Goal: Task Accomplishment & Management: Manage account settings

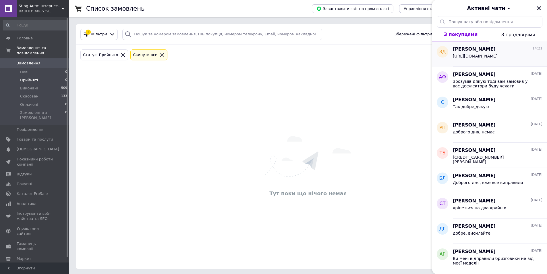
click at [489, 55] on span "[URL][DOMAIN_NAME]" at bounding box center [475, 56] width 45 height 5
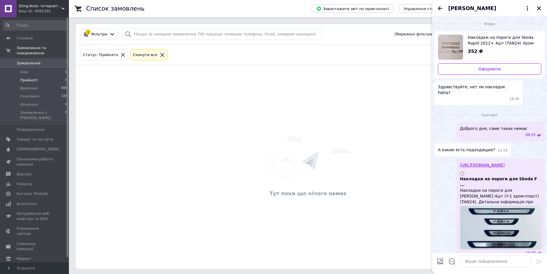
click at [437, 12] on div "[PERSON_NAME]" at bounding box center [489, 8] width 115 height 16
click at [439, 7] on icon "Назад" at bounding box center [440, 8] width 7 height 7
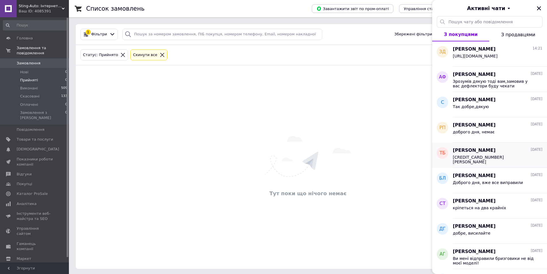
click at [501, 153] on div "[PERSON_NAME] [DATE]" at bounding box center [498, 150] width 90 height 7
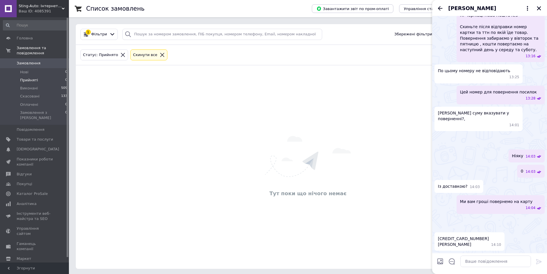
scroll to position [375, 0]
click at [470, 8] on span "[PERSON_NAME]" at bounding box center [473, 8] width 48 height 7
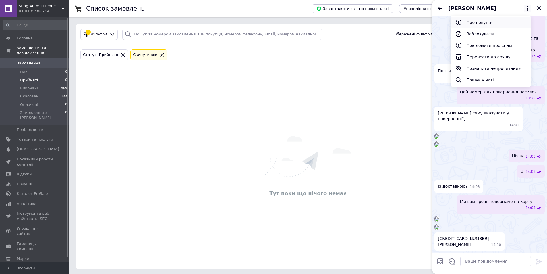
click at [477, 22] on button "Про покупця" at bounding box center [491, 22] width 80 height 11
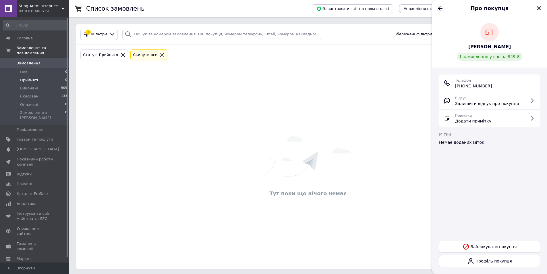
click at [439, 9] on icon "Назад" at bounding box center [440, 8] width 5 height 4
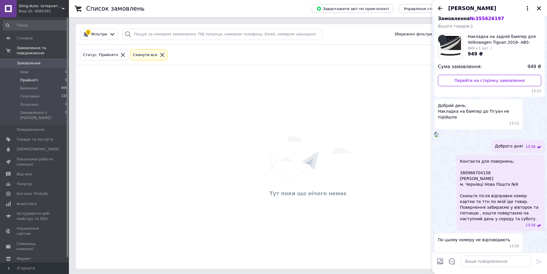
scroll to position [0, 0]
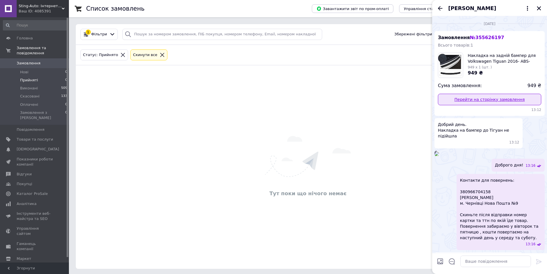
click at [489, 101] on link "Перейти на сторінку замовлення" at bounding box center [489, 99] width 103 height 11
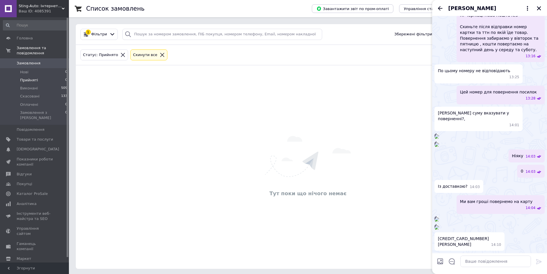
scroll to position [561, 0]
click at [456, 238] on span "[CREDIT_CARD_NUMBER] [PERSON_NAME]" at bounding box center [463, 241] width 51 height 11
copy span "[CREDIT_CARD_NUMBER]"
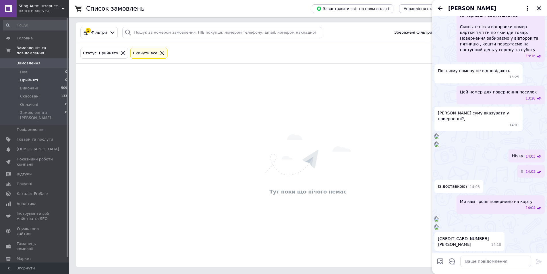
click at [536, 13] on div "[PERSON_NAME]" at bounding box center [489, 8] width 115 height 16
click at [536, 7] on button "Закрити" at bounding box center [539, 8] width 7 height 7
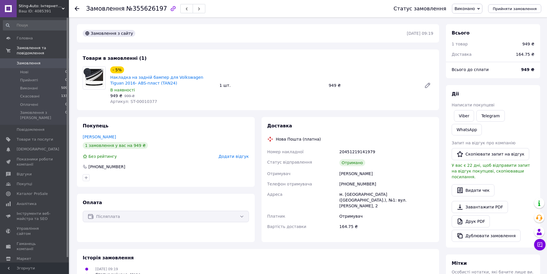
click at [352, 152] on div "20451219141979" at bounding box center [386, 152] width 96 height 10
copy div "20451219141979"
